Goal: Task Accomplishment & Management: Complete application form

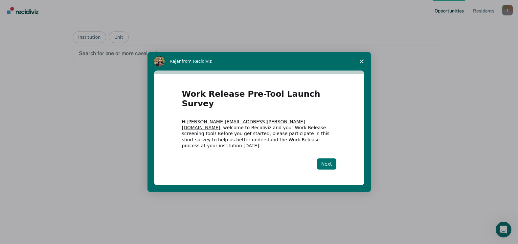
click at [331, 159] on button "Next" at bounding box center [326, 164] width 19 height 11
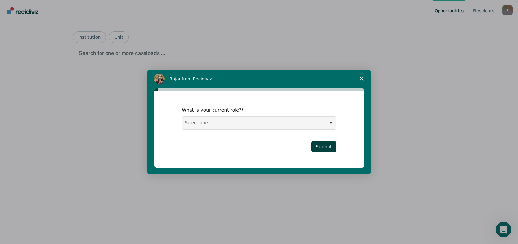
click at [333, 125] on select "Select one... Case Manager FUM Assistant [PERSON_NAME] [PERSON_NAME]" at bounding box center [259, 123] width 154 height 12
select select "Assistant Warden"
click at [182, 117] on select "Select one... Case Manager FUM Assistant [PERSON_NAME] [PERSON_NAME]" at bounding box center [259, 123] width 154 height 12
click at [324, 143] on button "Submit" at bounding box center [323, 146] width 25 height 11
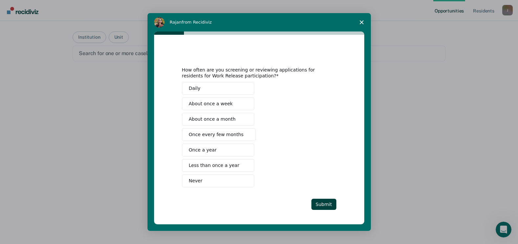
click at [228, 121] on span "About once a month" at bounding box center [212, 119] width 47 height 7
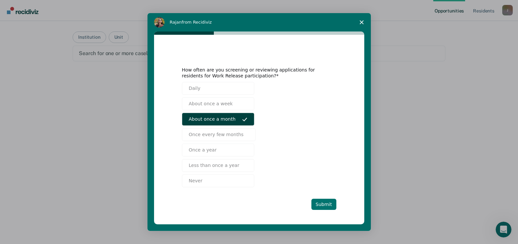
click at [327, 206] on button "Submit" at bounding box center [323, 204] width 25 height 11
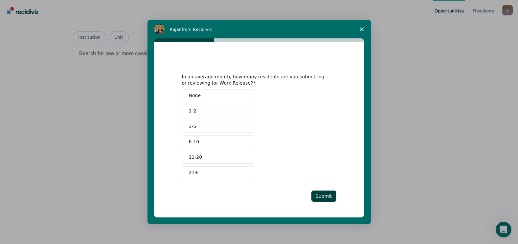
click at [198, 113] on button "1-2" at bounding box center [218, 111] width 72 height 13
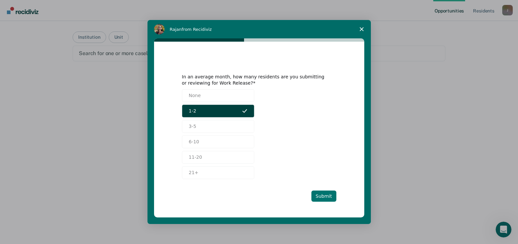
click at [324, 195] on button "Submit" at bounding box center [323, 196] width 25 height 11
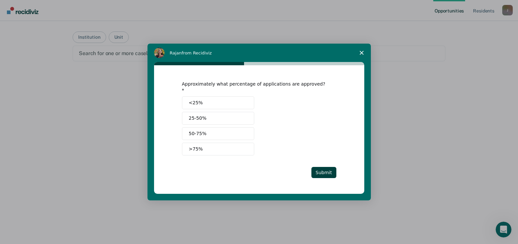
click at [212, 144] on button ">75%" at bounding box center [218, 149] width 72 height 13
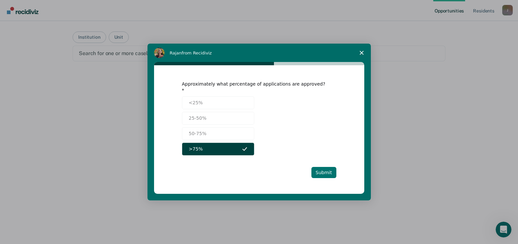
click at [327, 164] on div "Approximately what percentage of applications are approved? <25% 25-50% 50-75% …" at bounding box center [259, 129] width 154 height 97
click at [322, 168] on button "Submit" at bounding box center [323, 172] width 25 height 11
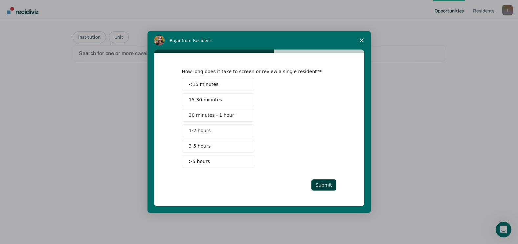
click at [213, 97] on span "15-30 minutes" at bounding box center [205, 100] width 33 height 7
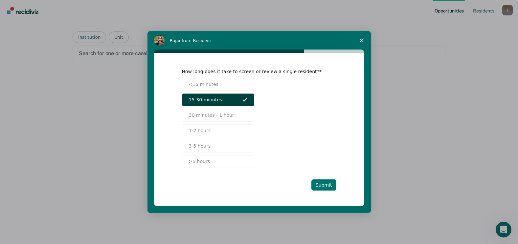
click at [328, 187] on button "Submit" at bounding box center [323, 185] width 25 height 11
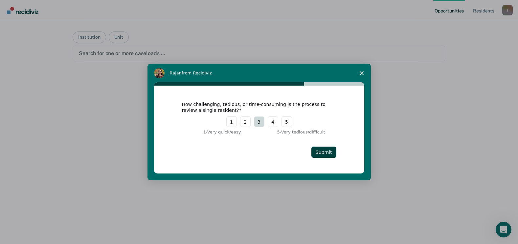
click at [259, 121] on button "3" at bounding box center [259, 122] width 11 height 11
click at [328, 153] on button "Submit" at bounding box center [323, 152] width 25 height 11
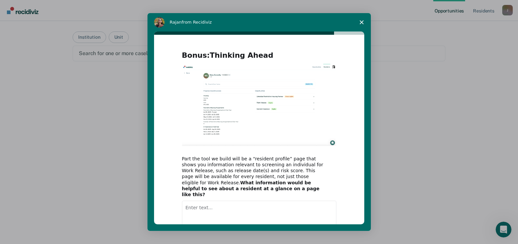
scroll to position [36, 0]
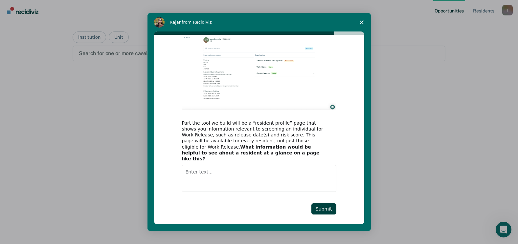
click at [210, 175] on textarea "Enter text..." at bounding box center [259, 178] width 154 height 27
click at [317, 204] on button "Submit" at bounding box center [323, 209] width 25 height 11
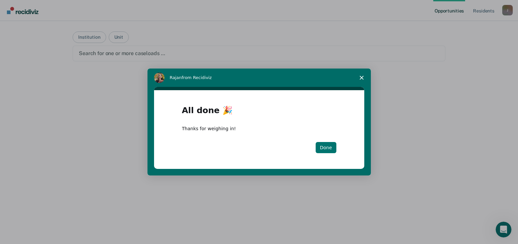
click at [323, 145] on button "Done" at bounding box center [326, 147] width 21 height 11
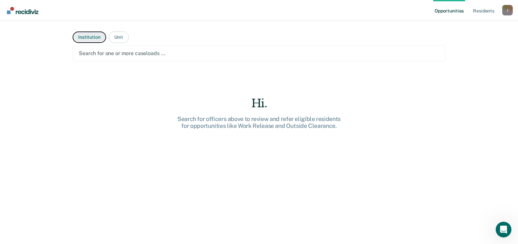
click at [82, 35] on button "Institution" at bounding box center [89, 37] width 33 height 11
click at [96, 55] on div at bounding box center [259, 54] width 360 height 8
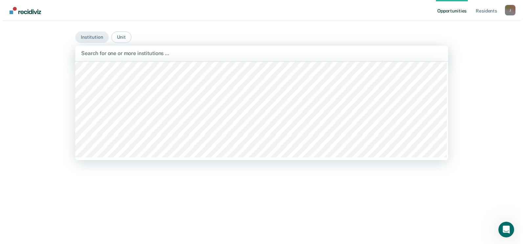
scroll to position [117, 0]
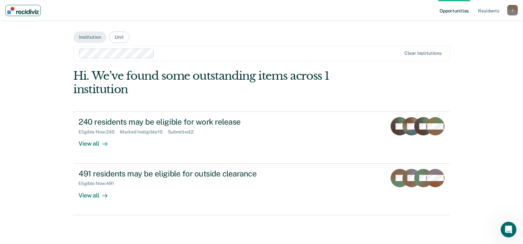
click at [25, 10] on img "Main navigation" at bounding box center [23, 10] width 32 height 7
click at [514, 9] on div "J" at bounding box center [512, 10] width 11 height 11
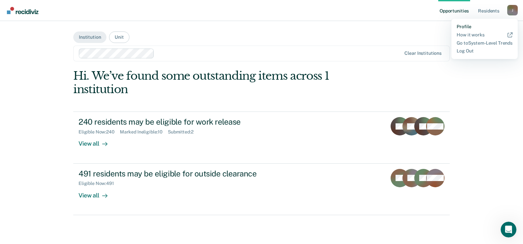
click at [463, 28] on link "Profile" at bounding box center [484, 27] width 56 height 6
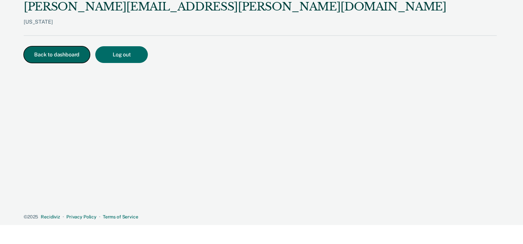
click at [54, 56] on button "Back to dashboard" at bounding box center [57, 54] width 66 height 17
